Goal: Check status

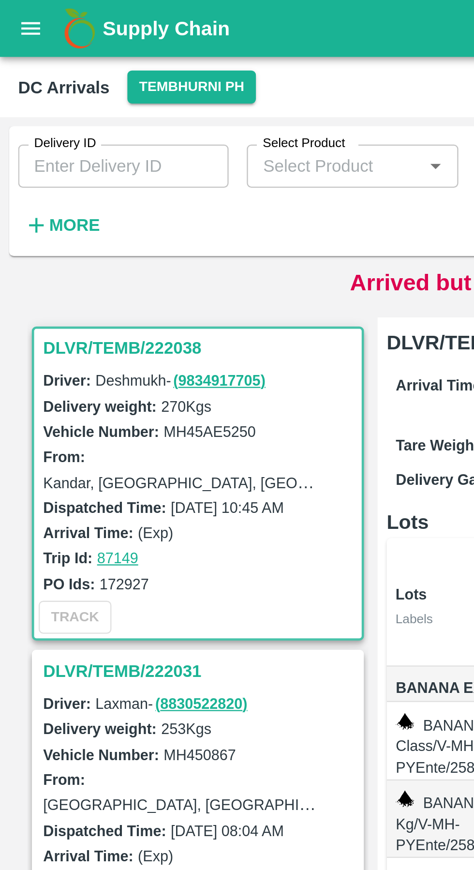
click at [18, 17] on icon "open drawer" at bounding box center [13, 12] width 11 height 11
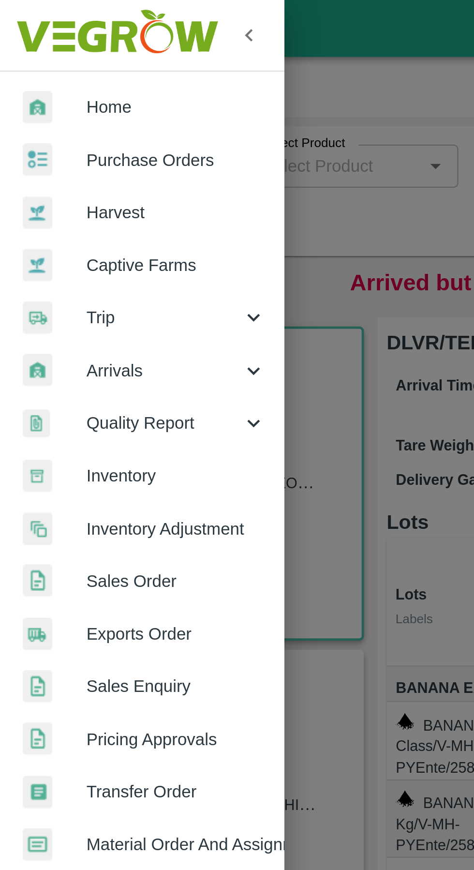
click at [53, 269] on span "Exports Order" at bounding box center [75, 269] width 76 height 11
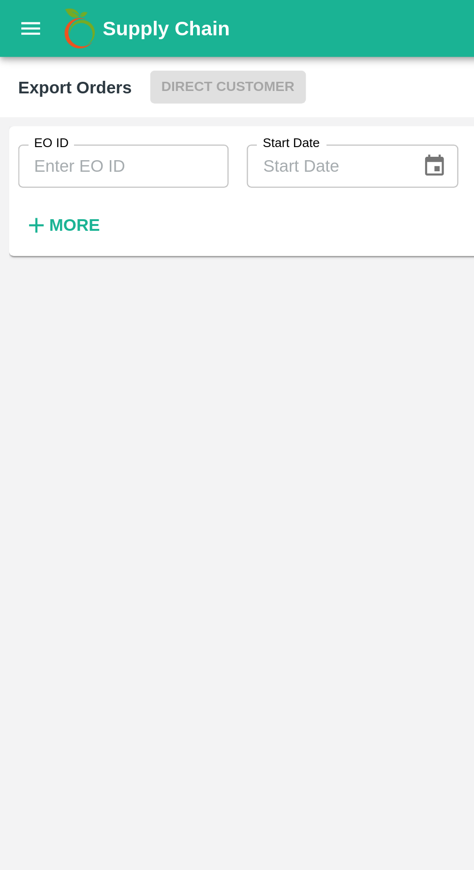
click at [54, 73] on input "EO ID" at bounding box center [52, 70] width 89 height 18
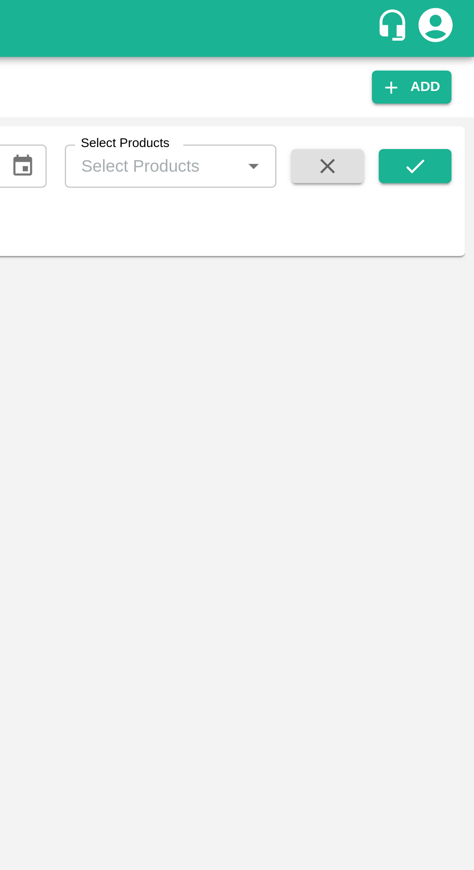
type input "532"
click at [457, 70] on button "submit" at bounding box center [448, 70] width 31 height 15
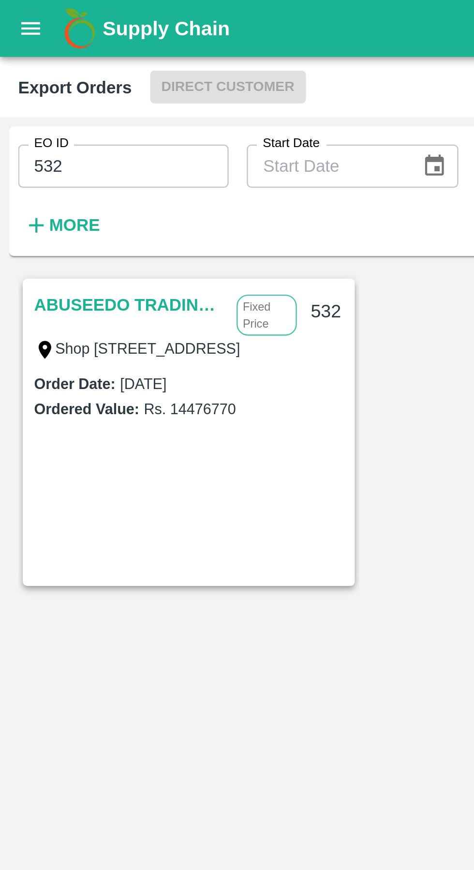
click at [52, 128] on link "ABUSEEDO TRADING L.L.C" at bounding box center [55, 129] width 81 height 13
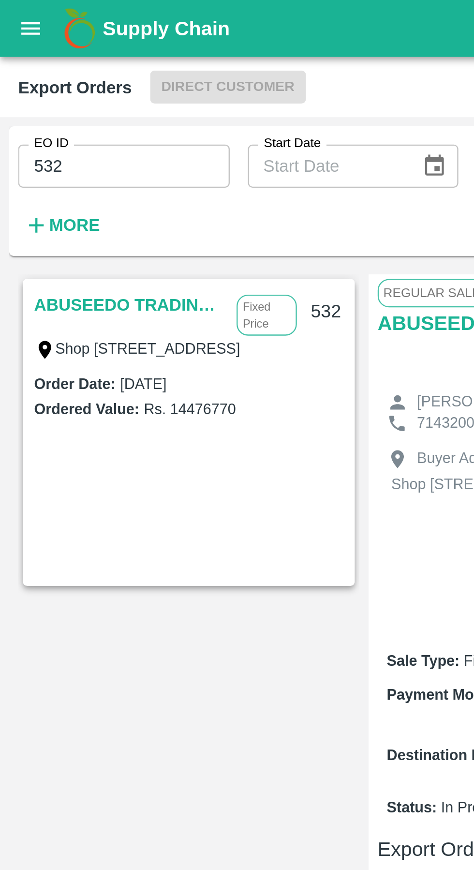
click at [47, 127] on link "ABUSEEDO TRADING L.L.C" at bounding box center [55, 129] width 81 height 13
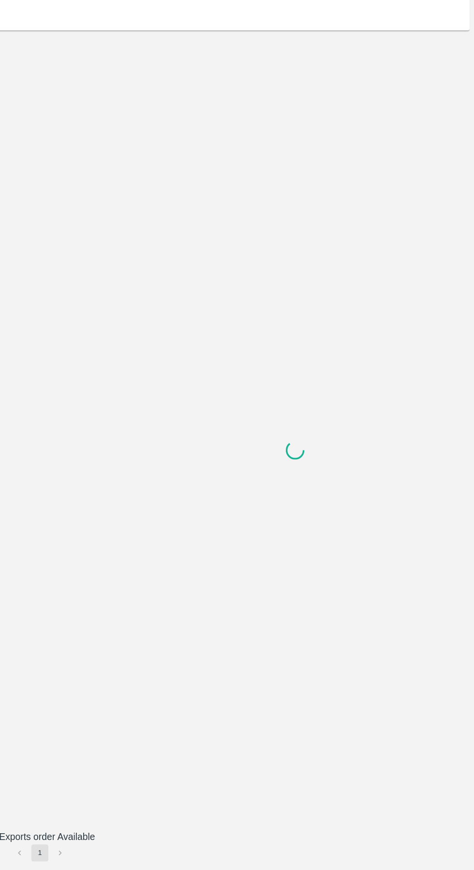
type input "532"
